Goal: Task Accomplishment & Management: Manage account settings

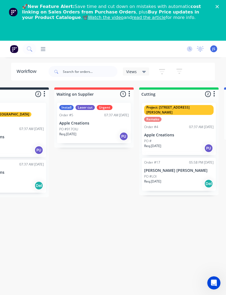
scroll to position [0, 42]
click at [174, 179] on div "Req. [DATE] Del" at bounding box center [179, 183] width 69 height 9
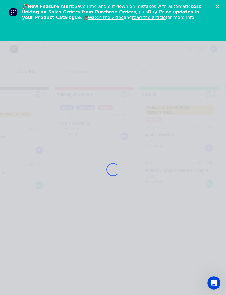
click at [217, 5] on icon "Close" at bounding box center [216, 6] width 3 height 3
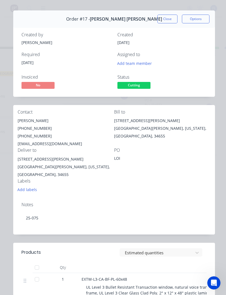
scroll to position [8, 0]
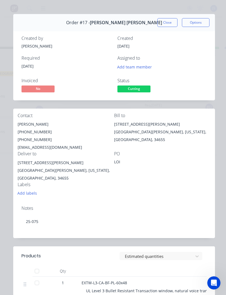
click at [167, 25] on button "Close" at bounding box center [167, 22] width 20 height 9
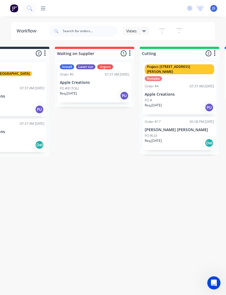
click at [182, 134] on div "PO #LOI" at bounding box center [179, 136] width 69 height 5
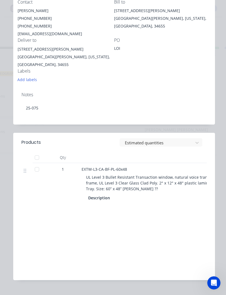
scroll to position [122, 0]
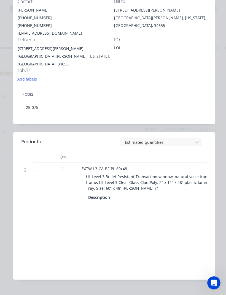
click at [180, 174] on span "UL Level 3 Bullet Resistant Transaction window, natural voice transmission fram…" at bounding box center [187, 182] width 203 height 17
click at [177, 179] on span "UL Level 3 Bullet Resistant Transaction window, natural voice transmission fram…" at bounding box center [187, 182] width 203 height 17
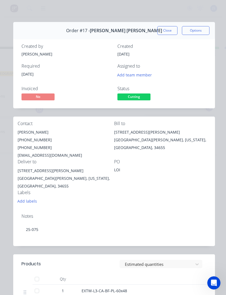
scroll to position [0, 0]
click at [169, 32] on button "Close" at bounding box center [167, 30] width 20 height 9
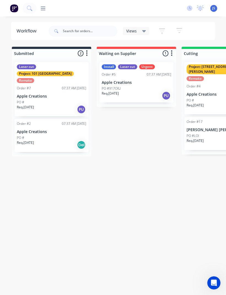
click at [205, 128] on p "[PERSON_NAME] [PERSON_NAME]" at bounding box center [220, 130] width 69 height 5
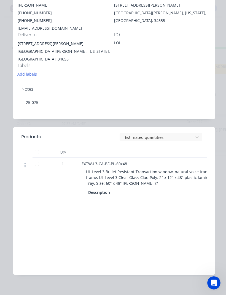
scroll to position [127, 0]
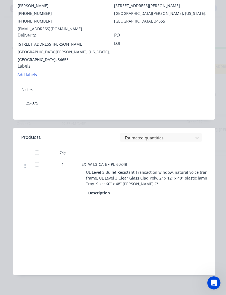
click at [182, 170] on span "UL Level 3 Bullet Resistant Transaction window, natural voice transmission fram…" at bounding box center [187, 178] width 203 height 17
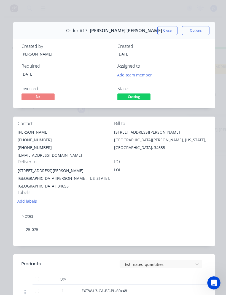
scroll to position [0, 0]
click at [199, 28] on button "Options" at bounding box center [196, 30] width 28 height 9
click at [181, 146] on div "7217 Perrine Ranch Rd. New Port Richey, Florida, United States, 34655" at bounding box center [162, 140] width 96 height 23
click at [167, 30] on button "Close" at bounding box center [167, 30] width 20 height 9
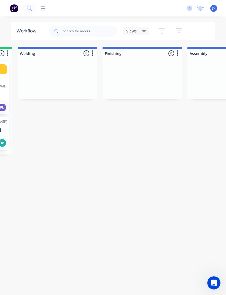
scroll to position [0, 248]
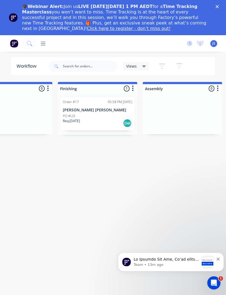
scroll to position [0, 294]
click at [97, 112] on div "Order #17 05:58 PM 03/10/25 Wharton Smith PO #LOI Req. 20/09/25 Del" at bounding box center [96, 113] width 74 height 33
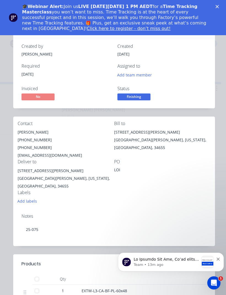
click at [219, 7] on div "Close" at bounding box center [218, 6] width 6 height 3
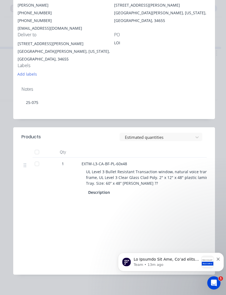
scroll to position [127, 0]
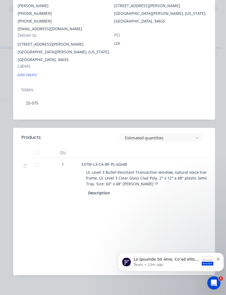
click at [123, 170] on span "UL Level 3 Bullet Resistant Transaction window, natural voice transmission fram…" at bounding box center [187, 178] width 203 height 17
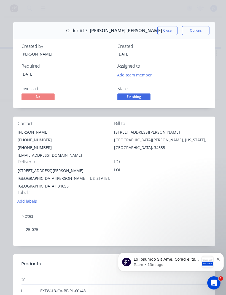
scroll to position [0, 0]
click at [202, 30] on button "Options" at bounding box center [196, 30] width 28 height 9
click at [163, 157] on div "Bill to 7217 Perrine Ranch Rd. New Port Richey, Florida, United States, 34655" at bounding box center [162, 140] width 96 height 38
click at [219, 260] on icon "Dismiss notification" at bounding box center [217, 259] width 3 height 3
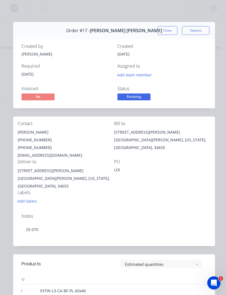
click at [166, 30] on button "Close" at bounding box center [167, 30] width 20 height 9
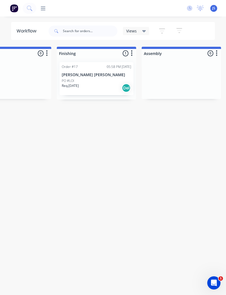
click at [89, 79] on div "PO #LOI" at bounding box center [96, 80] width 69 height 5
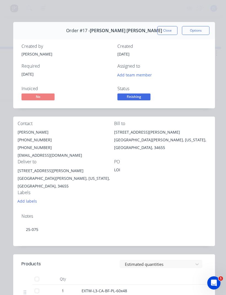
click at [167, 34] on button "Close" at bounding box center [167, 30] width 20 height 9
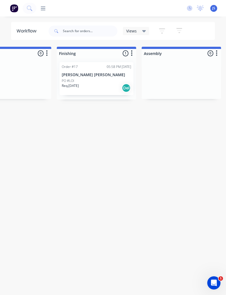
click at [14, 10] on img at bounding box center [14, 8] width 8 height 8
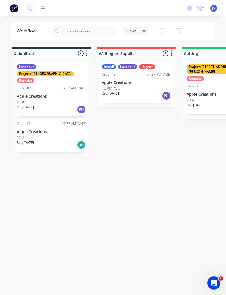
click at [15, 9] on img at bounding box center [14, 8] width 8 height 8
click at [10, 11] on img at bounding box center [14, 8] width 8 height 8
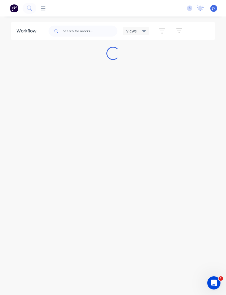
click at [42, 10] on icon at bounding box center [43, 8] width 5 height 4
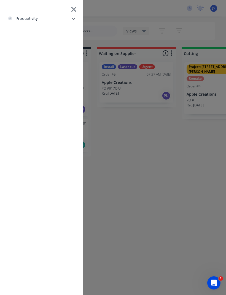
click at [20, 21] on div "productivity" at bounding box center [23, 18] width 30 height 5
click at [24, 74] on div "Timesheets" at bounding box center [26, 73] width 29 height 5
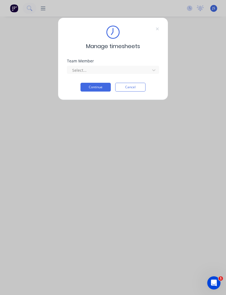
click at [192, 76] on div "Manage timesheets Team Member Select... Continue Cancel" at bounding box center [113, 147] width 226 height 295
click at [138, 90] on button "Cancel" at bounding box center [130, 87] width 30 height 9
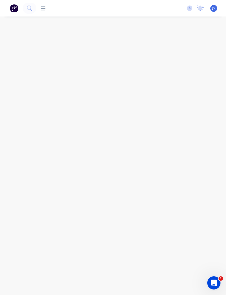
click at [16, 12] on img at bounding box center [14, 8] width 8 height 8
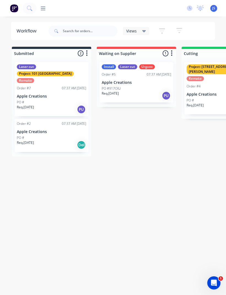
click at [17, 11] on img at bounding box center [14, 8] width 8 height 8
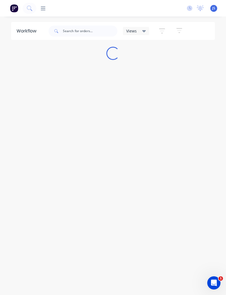
click at [40, 9] on div at bounding box center [40, 8] width 9 height 5
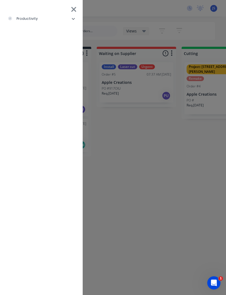
click at [18, 20] on div "productivity" at bounding box center [23, 18] width 30 height 5
click at [23, 32] on div "Workflow" at bounding box center [24, 32] width 25 height 5
click at [123, 140] on div "productivity Workflow Planner Delivery Scheduling Timesheets" at bounding box center [149, 147] width 226 height 295
click at [202, 84] on div "productivity Workflow Planner Delivery Scheduling Timesheets" at bounding box center [149, 147] width 226 height 295
click at [74, 7] on icon at bounding box center [74, 10] width 6 height 8
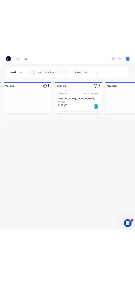
scroll to position [0, 294]
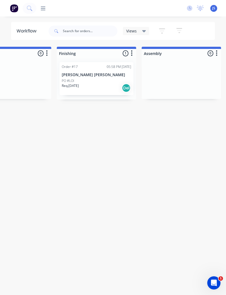
click at [91, 78] on div "Order #17 05:58 PM 03/10/25 Wharton Smith PO #LOI Req. 20/09/25 Del" at bounding box center [96, 78] width 74 height 33
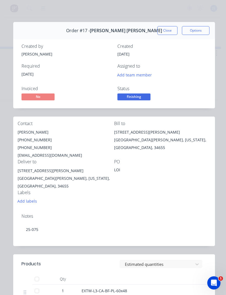
click at [168, 33] on button "Close" at bounding box center [167, 30] width 20 height 9
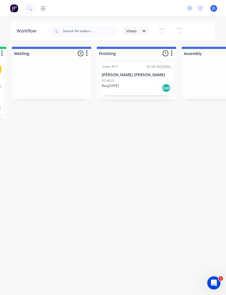
scroll to position [0, 277]
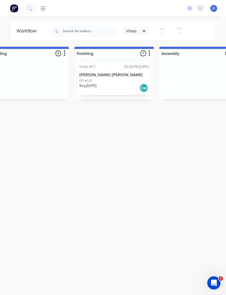
click at [120, 82] on div "PO #LOI" at bounding box center [113, 80] width 69 height 5
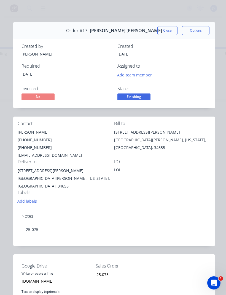
scroll to position [0, 0]
click at [198, 31] on button "Options" at bounding box center [196, 30] width 28 height 9
click at [184, 56] on div "Work Order" at bounding box center [180, 56] width 48 height 8
click at [176, 99] on div "Status Finishing" at bounding box center [161, 94] width 89 height 16
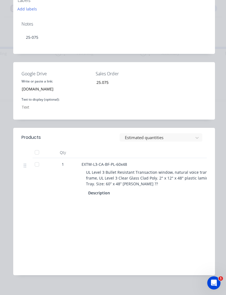
scroll to position [192, 0]
click at [105, 171] on span "UL Level 3 Bullet Resistant Transaction window, natural voice transmission fram…" at bounding box center [187, 178] width 203 height 17
click at [38, 160] on div at bounding box center [36, 165] width 11 height 11
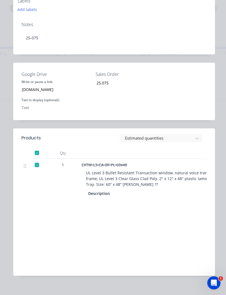
click at [38, 161] on div at bounding box center [36, 165] width 11 height 11
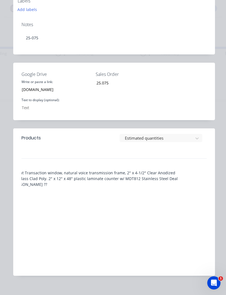
scroll to position [0, 111]
click at [181, 227] on div "Labour $2,052.00 Sub total $6,128.00 Margin $2,439.32 ( 44.53 %) Tax $612.80 To…" at bounding box center [114, 240] width 193 height 64
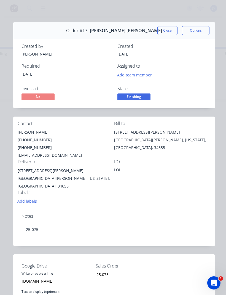
scroll to position [0, 0]
click at [167, 33] on button "Close" at bounding box center [167, 30] width 20 height 9
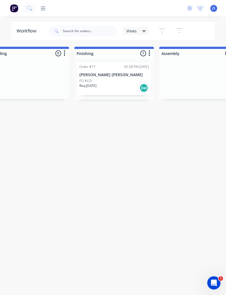
scroll to position [0, 275]
click at [118, 80] on div "PO #LOI" at bounding box center [114, 80] width 69 height 5
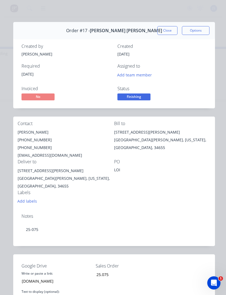
scroll to position [0, 0]
click at [202, 32] on button "Options" at bounding box center [196, 30] width 28 height 9
click at [188, 96] on div "Status Finishing" at bounding box center [161, 94] width 89 height 16
click at [169, 31] on button "Close" at bounding box center [167, 30] width 20 height 9
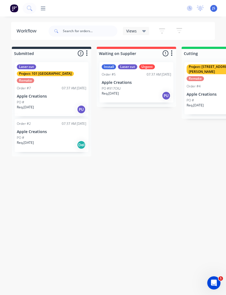
click at [17, 10] on img at bounding box center [14, 8] width 8 height 8
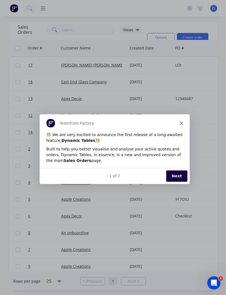
click at [177, 176] on button "Next" at bounding box center [176, 175] width 21 height 11
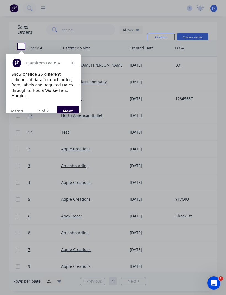
click at [68, 105] on button "Next" at bounding box center [67, 110] width 21 height 11
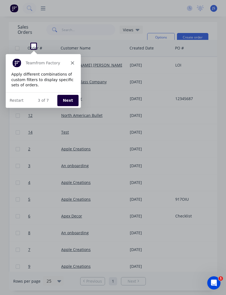
click at [74, 101] on button "Next" at bounding box center [67, 100] width 21 height 11
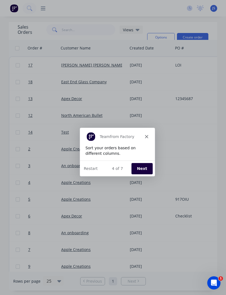
click at [83, 69] on div "Product tour overlay" at bounding box center [113, 147] width 226 height 295
click at [148, 135] on icon "Close" at bounding box center [146, 136] width 3 height 3
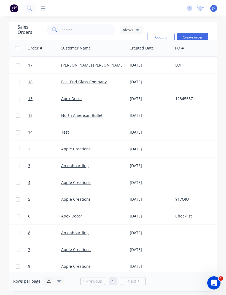
click at [85, 67] on link "[PERSON_NAME] [PERSON_NAME]" at bounding box center [92, 65] width 63 height 5
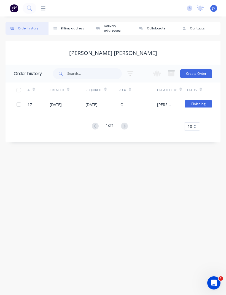
click at [92, 107] on div "18 Sep 2025" at bounding box center [91, 105] width 12 height 6
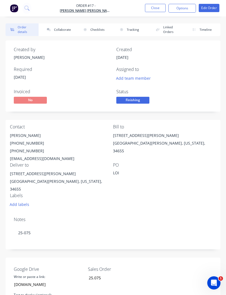
click at [65, 32] on button "Collaborate" at bounding box center [58, 29] width 33 height 13
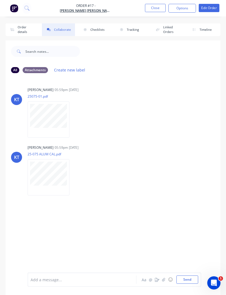
click at [25, 35] on button "Order details" at bounding box center [22, 29] width 33 height 13
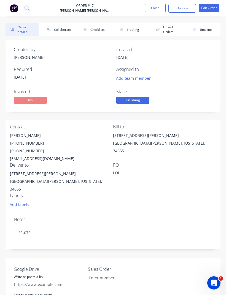
type input "[DOMAIN_NAME]"
type input "25.075"
click at [18, 11] on img "button" at bounding box center [14, 8] width 8 height 8
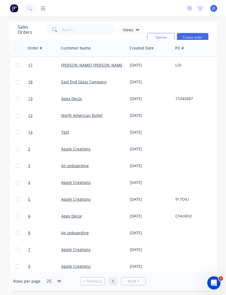
click at [43, 10] on icon at bounding box center [43, 8] width 5 height 5
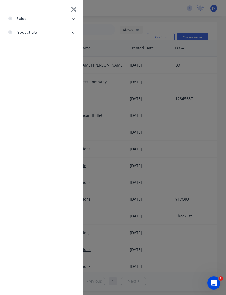
click at [52, 37] on li "productivity" at bounding box center [41, 33] width 74 height 14
click at [61, 22] on li "sales" at bounding box center [41, 19] width 74 height 14
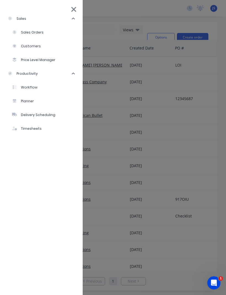
click at [42, 90] on li "Workflow" at bounding box center [43, 88] width 69 height 14
click at [27, 89] on div "Workflow" at bounding box center [24, 87] width 25 height 5
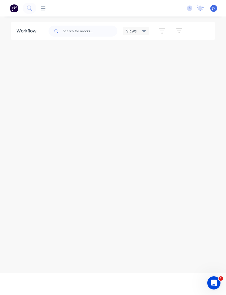
click at [28, 90] on div "Workflow Views Save new view Show/Hide statuses Hide line item cards Show line …" at bounding box center [113, 158] width 226 height 273
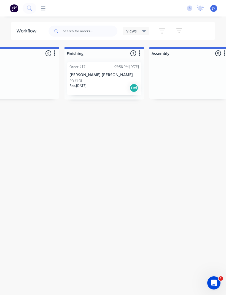
scroll to position [0, 289]
click at [114, 78] on div "Order #17 05:58 PM 03/10/25 Wharton Smith PO #LOI Req. 18/09/25 Del" at bounding box center [101, 78] width 74 height 33
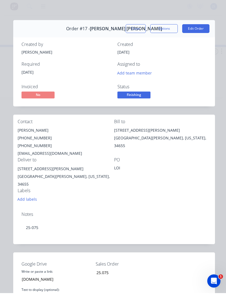
scroll to position [18, 0]
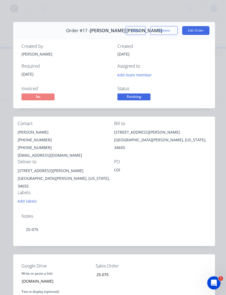
click at [139, 34] on button "Close" at bounding box center [136, 30] width 20 height 9
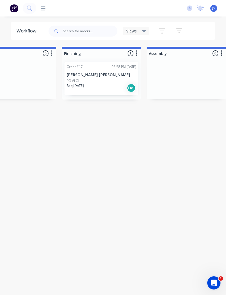
click at [95, 78] on div "PO #LOI" at bounding box center [101, 80] width 69 height 5
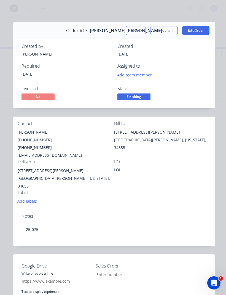
type input "[DOMAIN_NAME]"
type input "25.075"
click at [136, 33] on button "Close" at bounding box center [136, 30] width 20 height 9
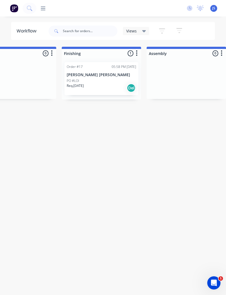
click at [25, 32] on div "Workflow" at bounding box center [28, 31] width 23 height 7
click at [91, 114] on div "Submitted 2 Sort By Created date Required date Order number Customer name Most …" at bounding box center [125, 102] width 838 height 110
click at [102, 78] on div "PO #LOI" at bounding box center [101, 80] width 69 height 5
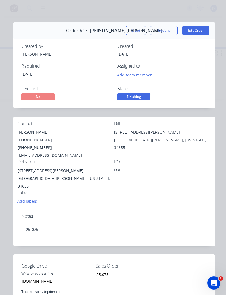
click at [140, 95] on span "Finishing" at bounding box center [133, 97] width 33 height 7
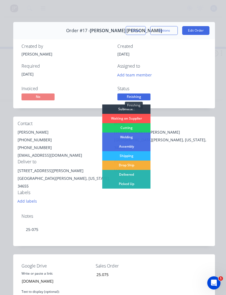
click at [169, 34] on button "Options" at bounding box center [164, 30] width 28 height 9
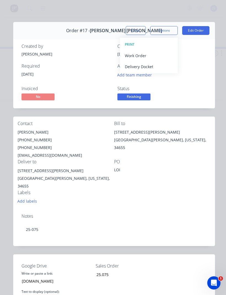
click at [169, 27] on button "Options" at bounding box center [164, 30] width 28 height 9
click at [200, 31] on button "Edit Order" at bounding box center [195, 30] width 27 height 9
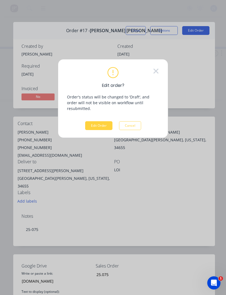
click at [104, 121] on button "Edit Order" at bounding box center [98, 125] width 27 height 9
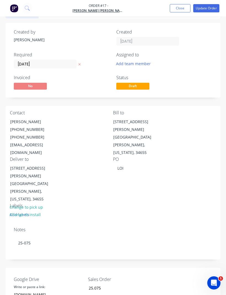
click at [210, 9] on button "Update Order" at bounding box center [206, 8] width 26 height 8
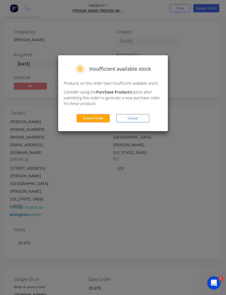
click at [99, 118] on button "Submit Order" at bounding box center [93, 118] width 33 height 8
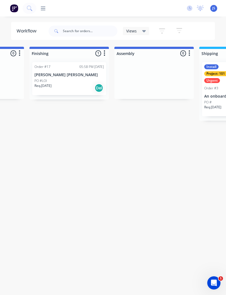
click at [102, 88] on div "Del" at bounding box center [98, 88] width 9 height 9
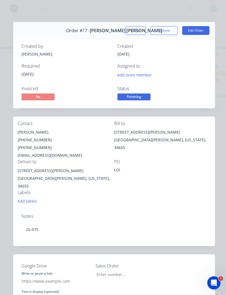
type input "[DOMAIN_NAME]"
type input "25.075"
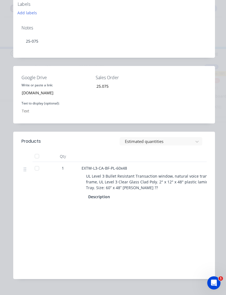
scroll to position [188, 0]
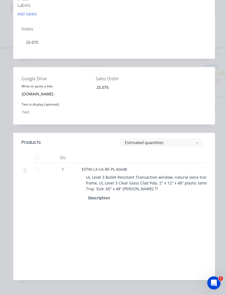
click at [156, 175] on span "UL Level 3 Bullet Resistant Transaction window, natural voice transmission fram…" at bounding box center [187, 183] width 203 height 17
click at [153, 175] on span "UL Level 3 Bullet Resistant Transaction window, natural voice transmission fram…" at bounding box center [187, 183] width 203 height 17
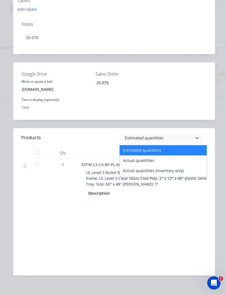
scroll to position [192, 0]
click at [152, 156] on div "Actual quantities" at bounding box center [162, 161] width 87 height 10
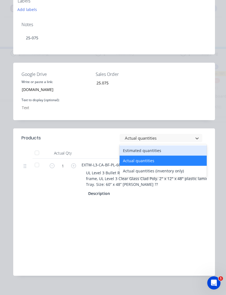
click at [159, 146] on div "Estimated quantities" at bounding box center [162, 151] width 87 height 10
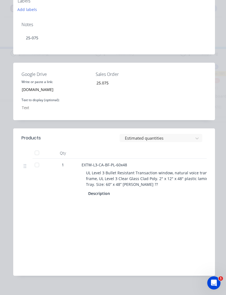
click at [107, 175] on span "UL Level 3 Bullet Resistant Transaction window, natural voice transmission fram…" at bounding box center [187, 178] width 203 height 17
click at [100, 162] on span "EXTW-L3-CA-BF-PL-60x48" at bounding box center [104, 164] width 45 height 5
click at [103, 170] on span "UL Level 3 Bullet Resistant Transaction window, natural voice transmission fram…" at bounding box center [187, 178] width 203 height 17
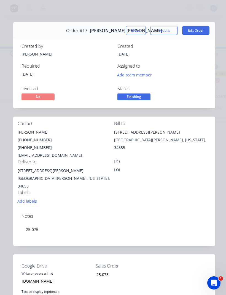
scroll to position [0, 0]
click at [169, 33] on button "Options" at bounding box center [164, 30] width 28 height 9
click at [150, 57] on div "Work Order" at bounding box center [149, 56] width 48 height 8
click at [185, 112] on div "Order #17 - Wharton Smith Close Options Edit Order Created by Kris Created 03/1…" at bounding box center [114, 249] width 202 height 454
click at [180, 138] on div "New Port Richey, Florida, 34655" at bounding box center [162, 143] width 96 height 15
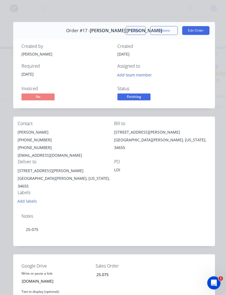
click at [135, 30] on button "Close" at bounding box center [136, 30] width 20 height 9
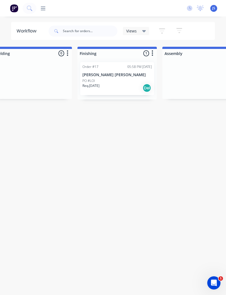
scroll to position [0, 273]
click at [118, 83] on div "Req. 16/09/25 Del" at bounding box center [117, 87] width 69 height 9
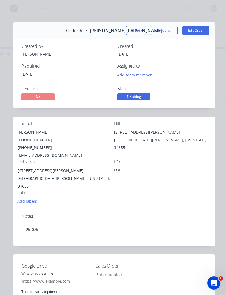
type input "[DOMAIN_NAME]"
type input "25.075"
click at [143, 98] on span "Finishing" at bounding box center [133, 97] width 33 height 7
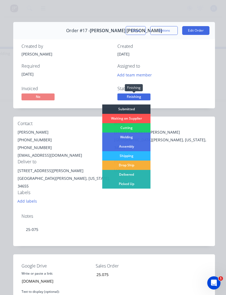
click at [138, 138] on div "Welding" at bounding box center [126, 137] width 48 height 9
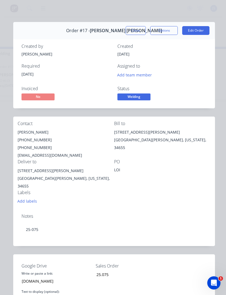
click at [186, 142] on div "New Port Richey, Florida, 34655" at bounding box center [162, 143] width 96 height 15
click at [138, 31] on button "Close" at bounding box center [136, 30] width 20 height 9
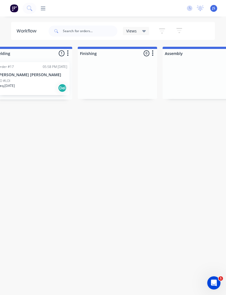
scroll to position [0, 235]
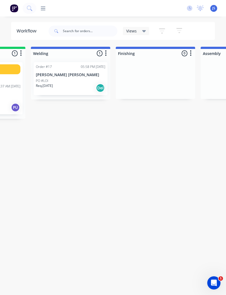
click at [75, 77] on p "Wharton Smith" at bounding box center [70, 75] width 69 height 5
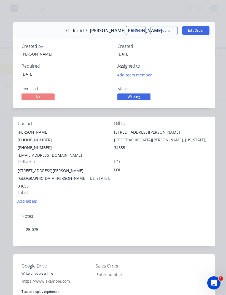
type input "google.com"
type input "25.075"
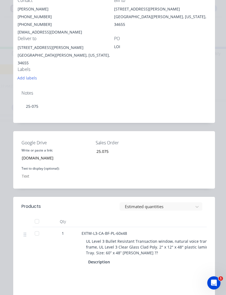
scroll to position [129, 0]
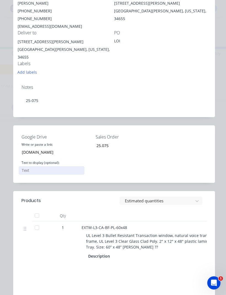
click at [70, 167] on input "Google Drive" at bounding box center [52, 171] width 66 height 8
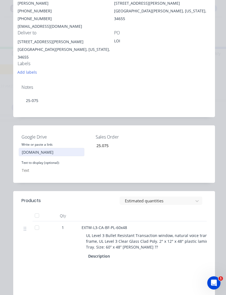
click at [74, 148] on input "google.com" at bounding box center [52, 152] width 66 height 8
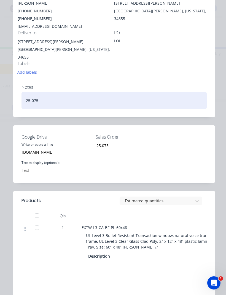
click at [119, 92] on div "25-075" at bounding box center [113, 100] width 185 height 17
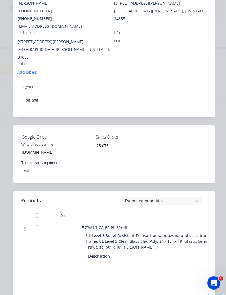
click at [147, 66] on div "Contact Ryan Wachter (813) 288-0068 (656) 230-2738 rwachter@whartonsmith.com Bi…" at bounding box center [114, 34] width 202 height 93
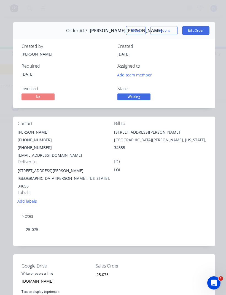
scroll to position [0, 0]
click at [135, 32] on button "Close" at bounding box center [136, 30] width 20 height 9
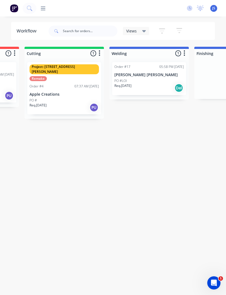
scroll to position [0, 158]
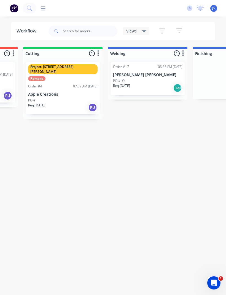
click at [149, 82] on div "PO #LOI" at bounding box center [147, 80] width 69 height 5
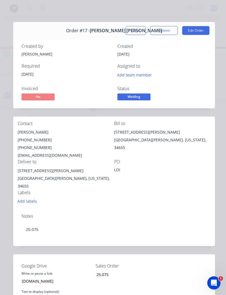
click at [140, 33] on button "Close" at bounding box center [136, 30] width 20 height 9
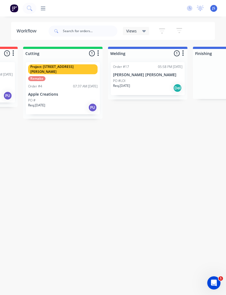
click at [184, 55] on button "button" at bounding box center [183, 53] width 7 height 7
click at [153, 77] on div "Order #17 05:58 PM [DATE] [PERSON_NAME] [PERSON_NAME] PO #LOI Req. [DATE] Del" at bounding box center [148, 78] width 74 height 33
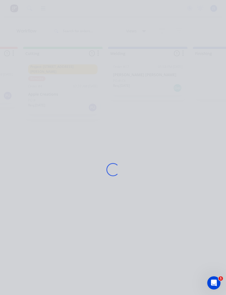
click at [152, 77] on div "Loading..." at bounding box center [113, 169] width 215 height 295
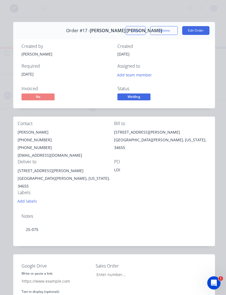
type input "[DOMAIN_NAME]"
type input "25.075"
click at [136, 31] on button "Close" at bounding box center [136, 30] width 20 height 9
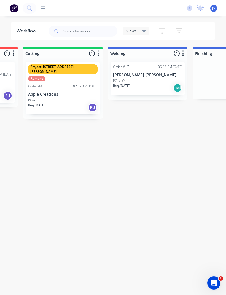
click at [17, 12] on img at bounding box center [14, 8] width 8 height 8
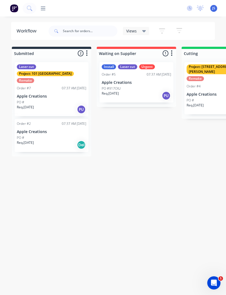
click at [29, 32] on div "Workflow" at bounding box center [28, 31] width 23 height 7
click at [32, 30] on div "Workflow" at bounding box center [28, 31] width 23 height 7
click at [45, 7] on icon at bounding box center [43, 8] width 5 height 4
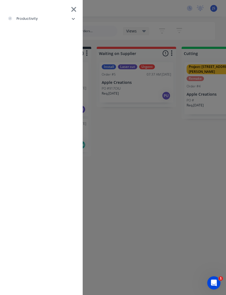
click at [40, 18] on li "productivity" at bounding box center [41, 19] width 74 height 14
click at [45, 35] on li "Workflow" at bounding box center [43, 33] width 69 height 14
click at [18, 32] on icon at bounding box center [14, 32] width 8 height 4
click at [16, 42] on li "Planner" at bounding box center [43, 46] width 69 height 14
click at [25, 35] on div "Workflow" at bounding box center [24, 32] width 25 height 5
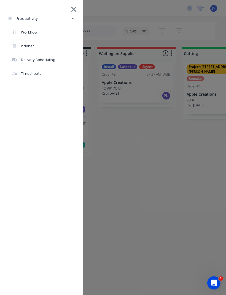
click at [26, 35] on li "Workflow" at bounding box center [43, 33] width 69 height 14
click at [23, 33] on div "Workflow" at bounding box center [24, 32] width 25 height 5
click at [188, 149] on div "productivity Workflow Planner Delivery Scheduling Timesheets" at bounding box center [149, 147] width 226 height 295
click at [186, 153] on div "productivity Workflow Planner Delivery Scheduling Timesheets" at bounding box center [149, 147] width 226 height 295
click at [75, 15] on li "productivity" at bounding box center [41, 19] width 74 height 14
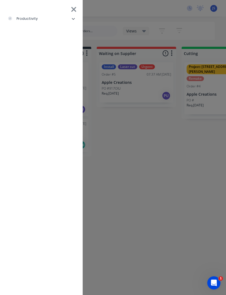
click at [72, 12] on icon at bounding box center [74, 10] width 6 height 8
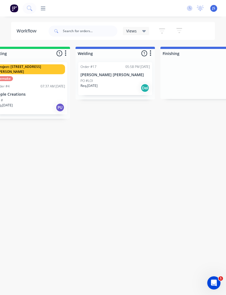
scroll to position [0, 201]
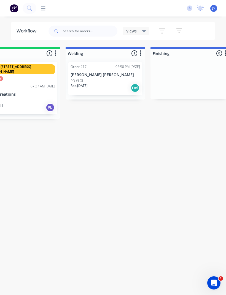
click at [107, 83] on div "PO #LOI" at bounding box center [104, 80] width 69 height 5
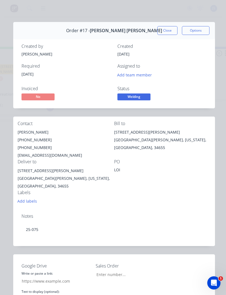
type input "google.com"
type input "25.075"
click at [202, 31] on button "Options" at bounding box center [196, 30] width 28 height 9
click at [186, 97] on div "Status Welding" at bounding box center [161, 94] width 89 height 16
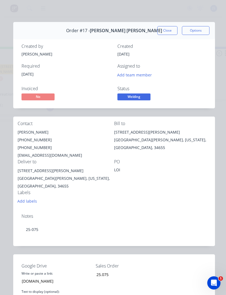
click at [169, 31] on button "Close" at bounding box center [167, 30] width 20 height 9
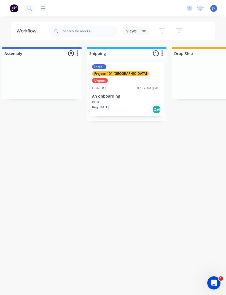
click at [132, 32] on span "Views" at bounding box center [131, 31] width 10 height 6
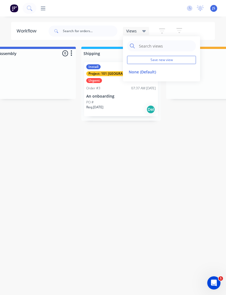
scroll to position [0, 440]
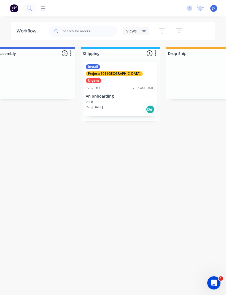
click at [104, 159] on div "Workflow Views Save new view None (Default) edit Show/Hide statuses Show line i…" at bounding box center [113, 158] width 226 height 273
click at [44, 10] on icon at bounding box center [43, 8] width 5 height 5
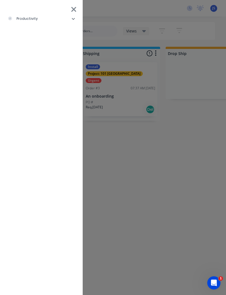
click at [26, 22] on li "productivity" at bounding box center [41, 19] width 74 height 14
click at [26, 47] on div "Planner" at bounding box center [23, 46] width 22 height 5
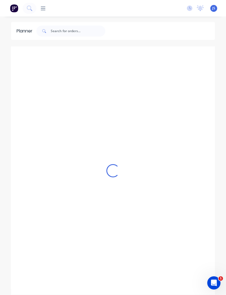
scroll to position [0, 1234]
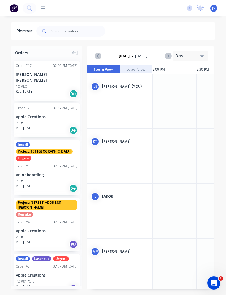
click at [52, 84] on div "PO #LOI" at bounding box center [47, 86] width 62 height 5
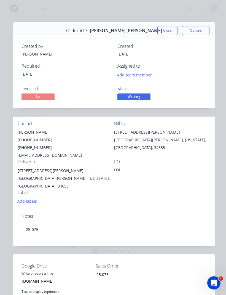
scroll to position [0, 0]
click at [206, 32] on button "Options" at bounding box center [196, 30] width 28 height 9
click at [172, 34] on button "Close" at bounding box center [167, 30] width 20 height 9
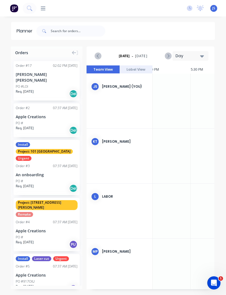
scroll to position [0, 1505]
click at [200, 12] on div at bounding box center [200, 8] width 7 height 8
click at [214, 7] on span "JS" at bounding box center [213, 8] width 3 height 5
click at [215, 9] on span "JS" at bounding box center [213, 8] width 3 height 5
click at [215, 8] on span "JS" at bounding box center [213, 8] width 3 height 5
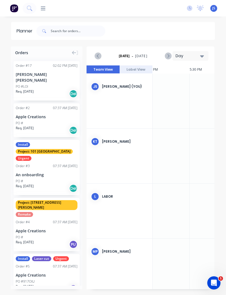
click at [214, 7] on span "JS" at bounding box center [213, 8] width 3 height 5
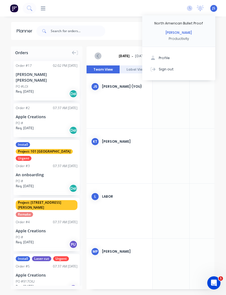
click at [175, 71] on button "Sign out" at bounding box center [178, 69] width 73 height 11
